Goal: Book appointment/travel/reservation

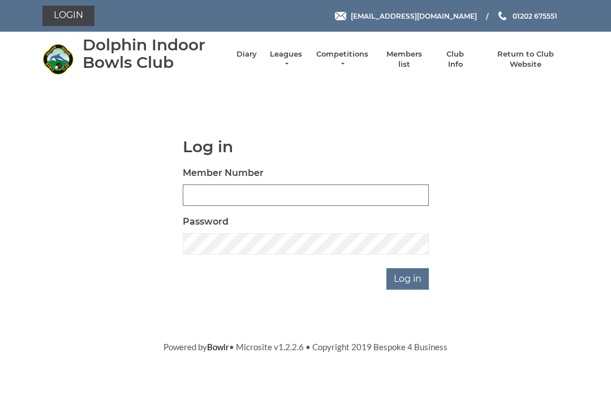
type input "3550"
click at [409, 278] on input "Log in" at bounding box center [408, 279] width 42 height 22
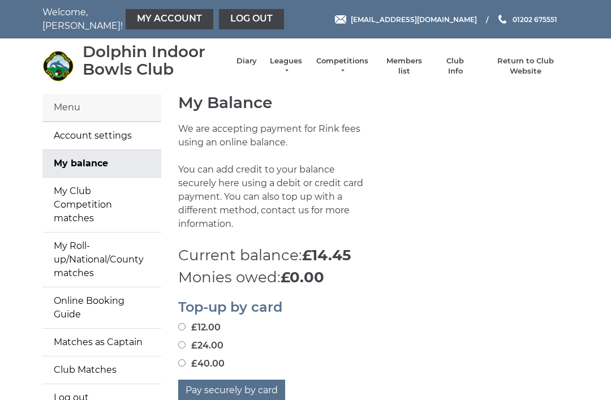
click at [257, 63] on link "Diary" at bounding box center [247, 61] width 20 height 10
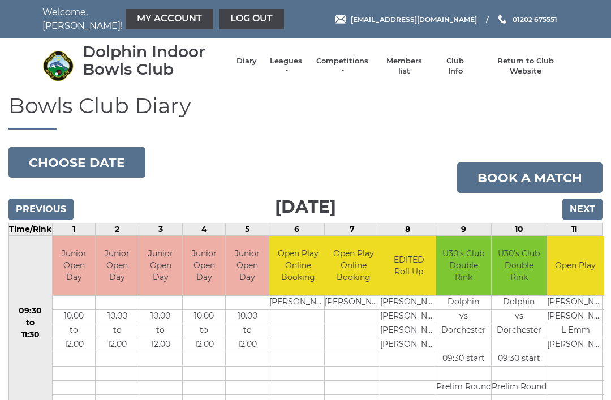
click at [97, 159] on button "Choose date" at bounding box center [76, 162] width 137 height 31
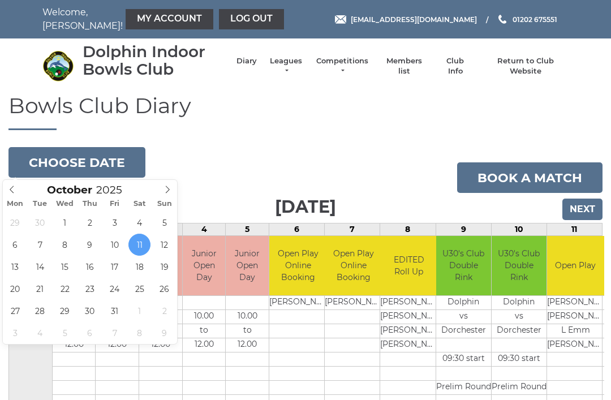
click at [169, 188] on icon at bounding box center [168, 190] width 8 height 8
click at [169, 187] on icon at bounding box center [168, 190] width 8 height 8
type input "2025-12-08"
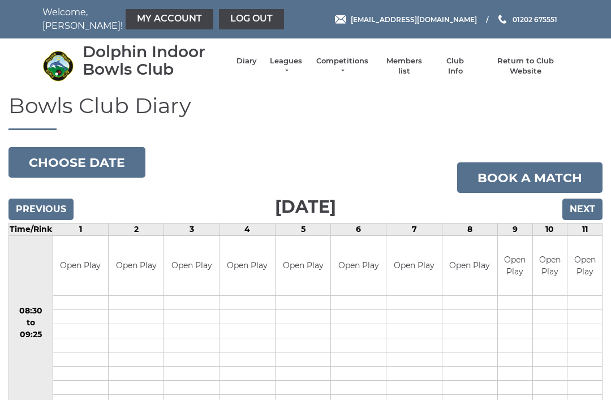
click at [219, 23] on link "Log out" at bounding box center [251, 19] width 65 height 20
